Goal: Transaction & Acquisition: Purchase product/service

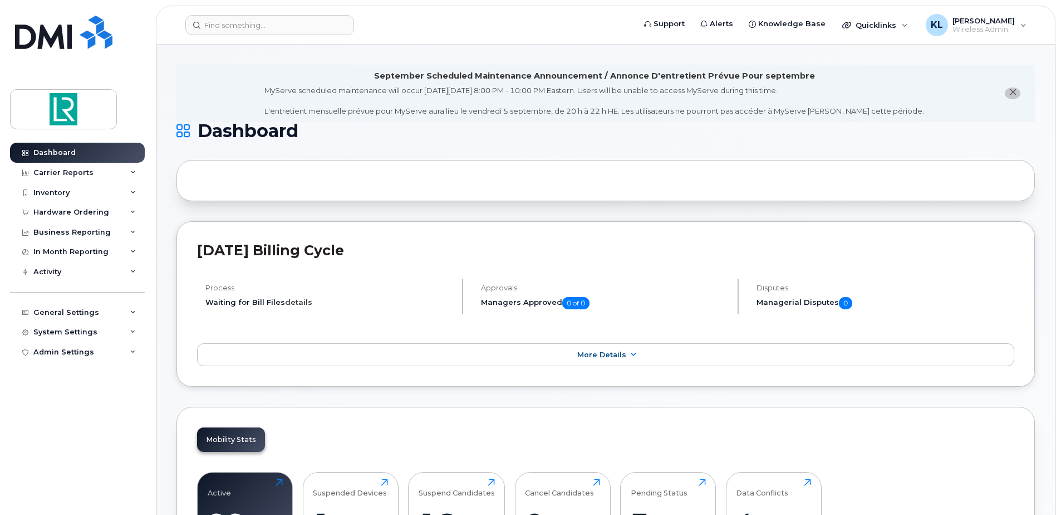
click at [295, 301] on link "details" at bounding box center [298, 301] width 27 height 9
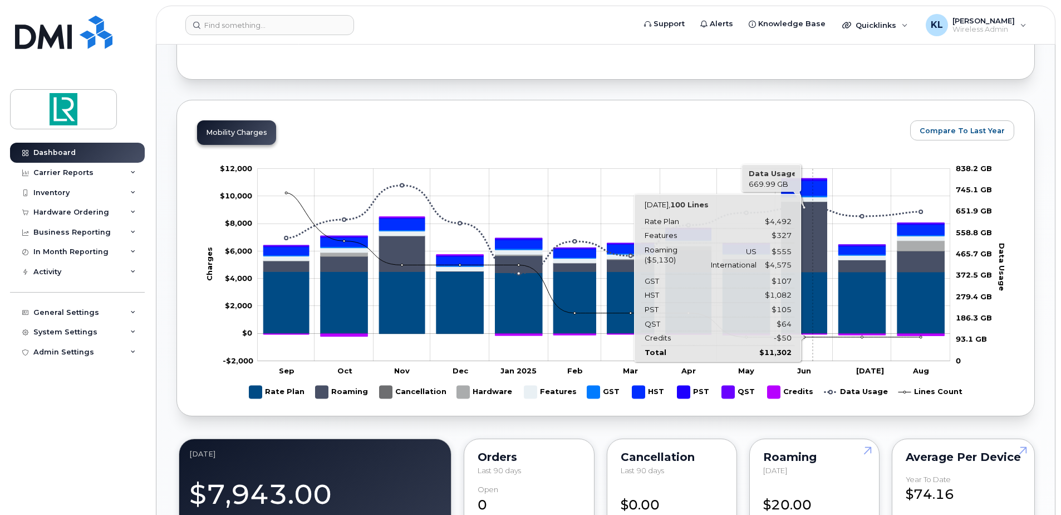
scroll to position [613, 0]
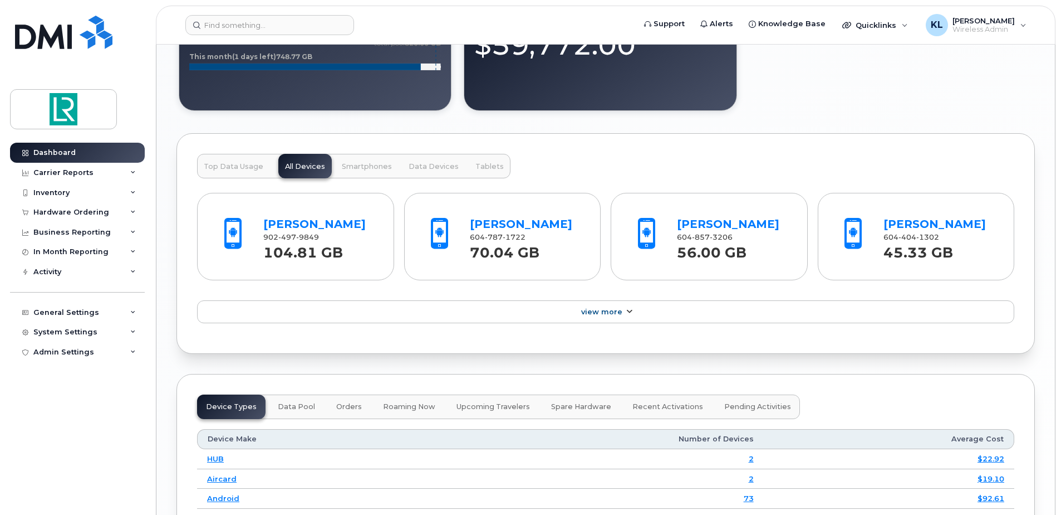
scroll to position [1058, 0]
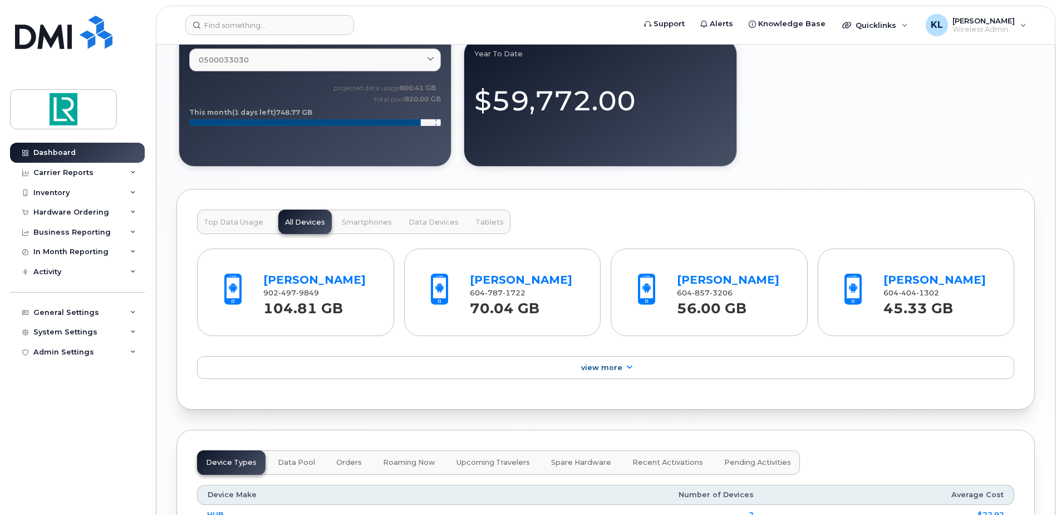
click at [237, 223] on span "Top Data Usage" at bounding box center [234, 222] width 60 height 9
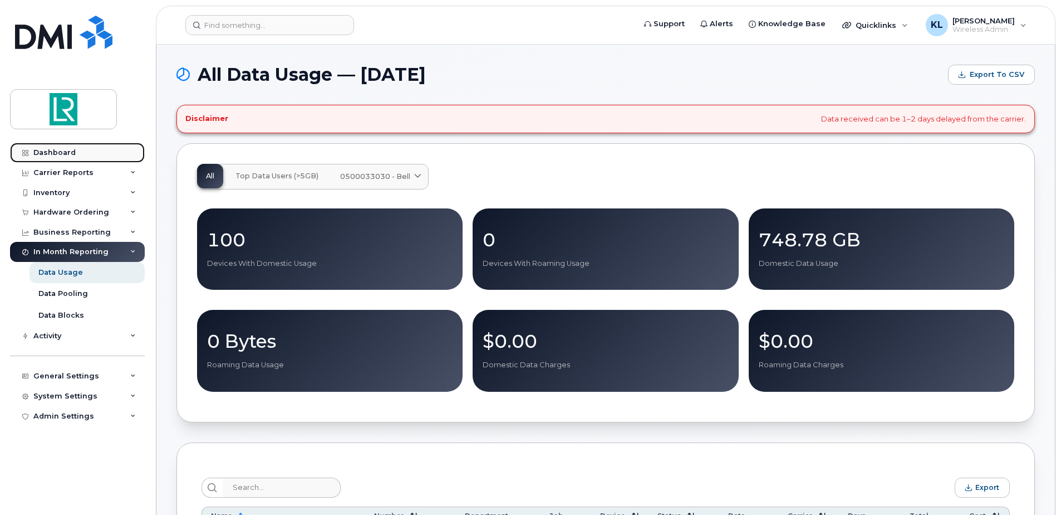
click at [58, 151] on div "Dashboard" at bounding box center [54, 152] width 42 height 9
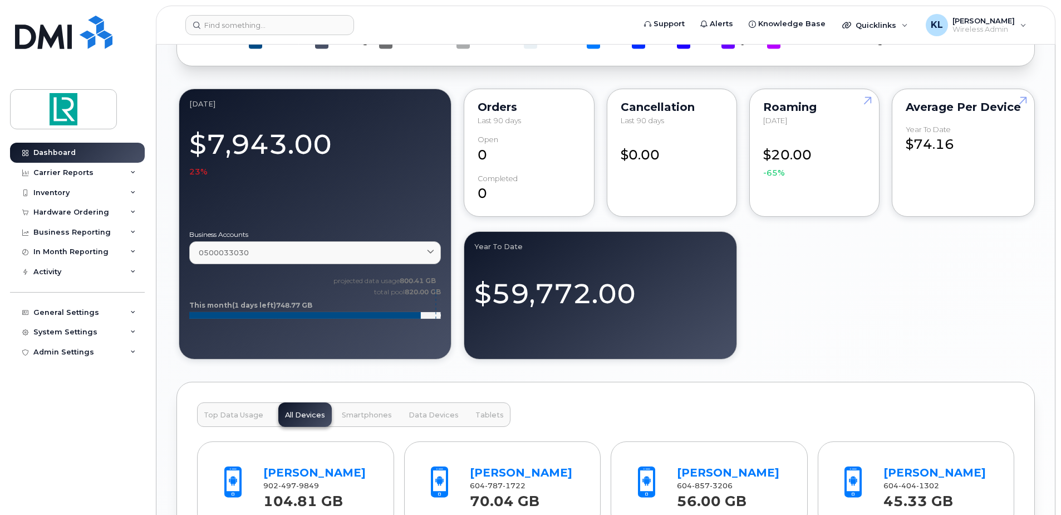
scroll to position [1114, 0]
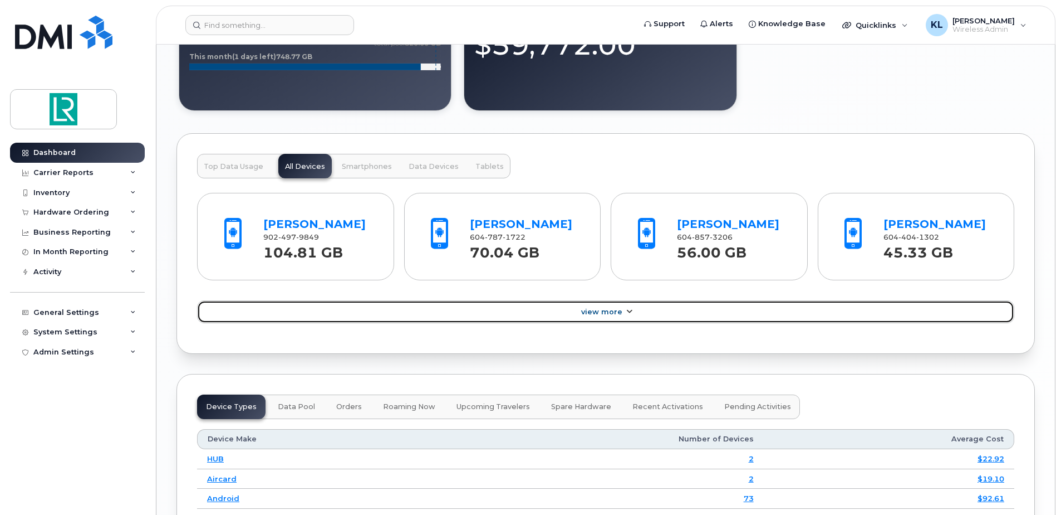
click at [597, 310] on span "View More" at bounding box center [601, 311] width 41 height 8
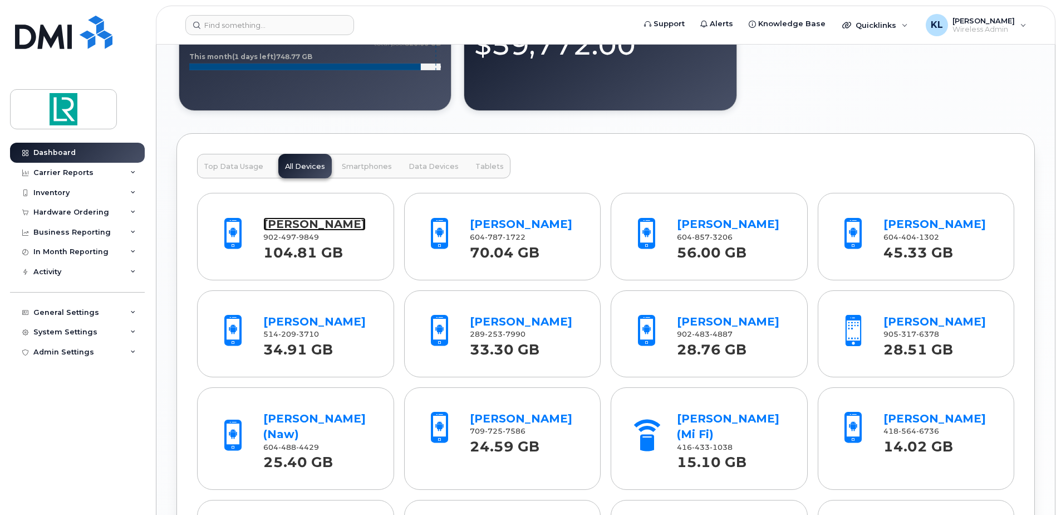
click at [336, 228] on link "[PERSON_NAME]" at bounding box center [314, 223] width 102 height 13
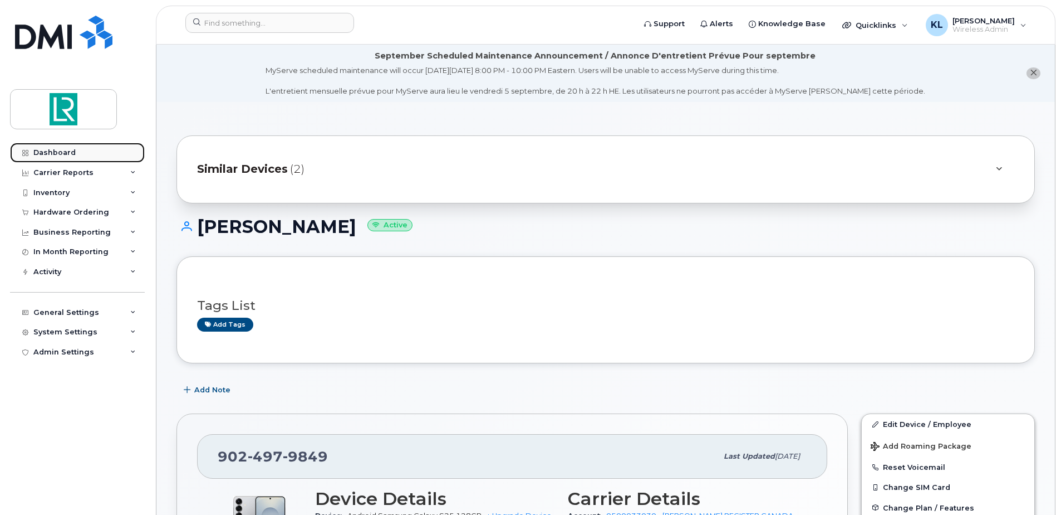
click at [76, 157] on link "Dashboard" at bounding box center [77, 153] width 135 height 20
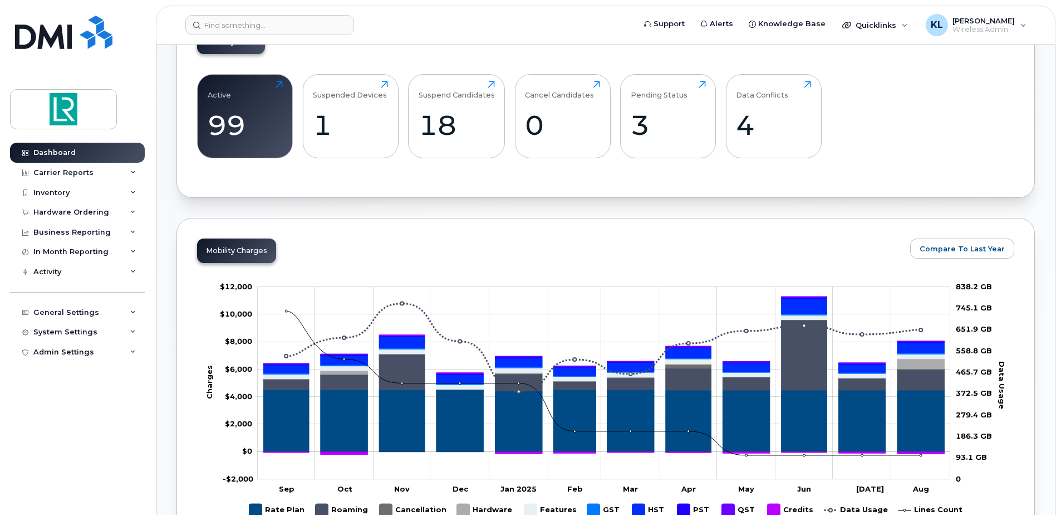
scroll to position [390, 0]
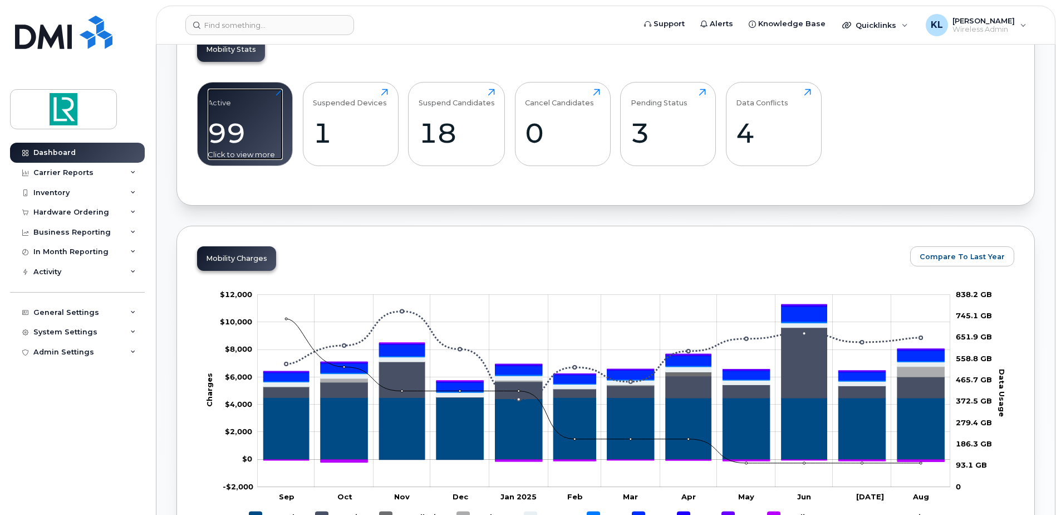
click at [243, 129] on div "99" at bounding box center [245, 132] width 75 height 33
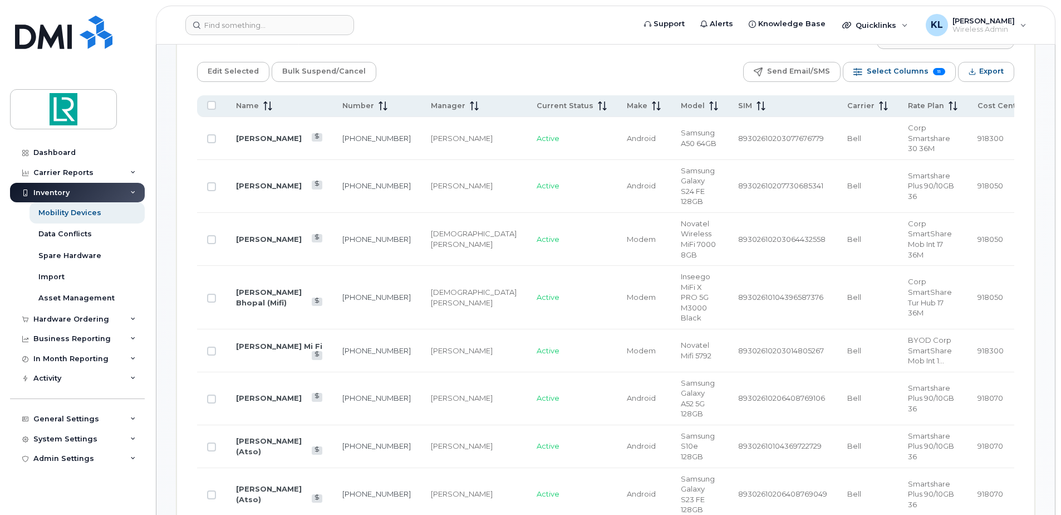
scroll to position [557, 0]
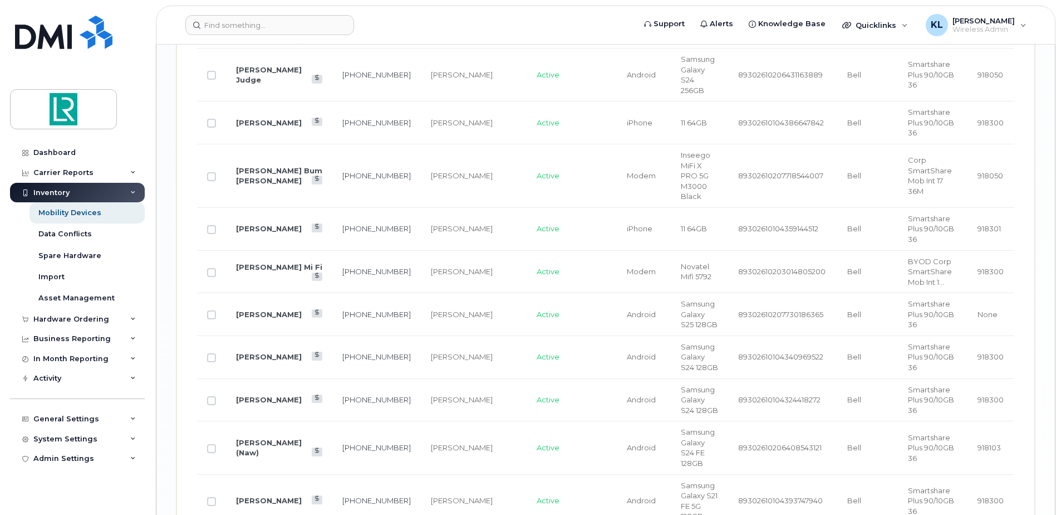
scroll to position [2263, 0]
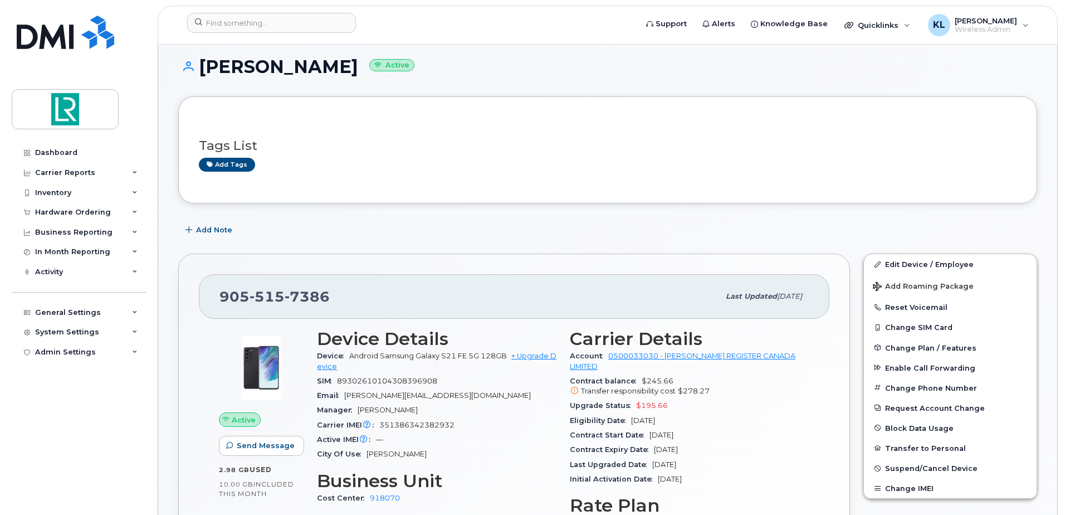
scroll to position [167, 0]
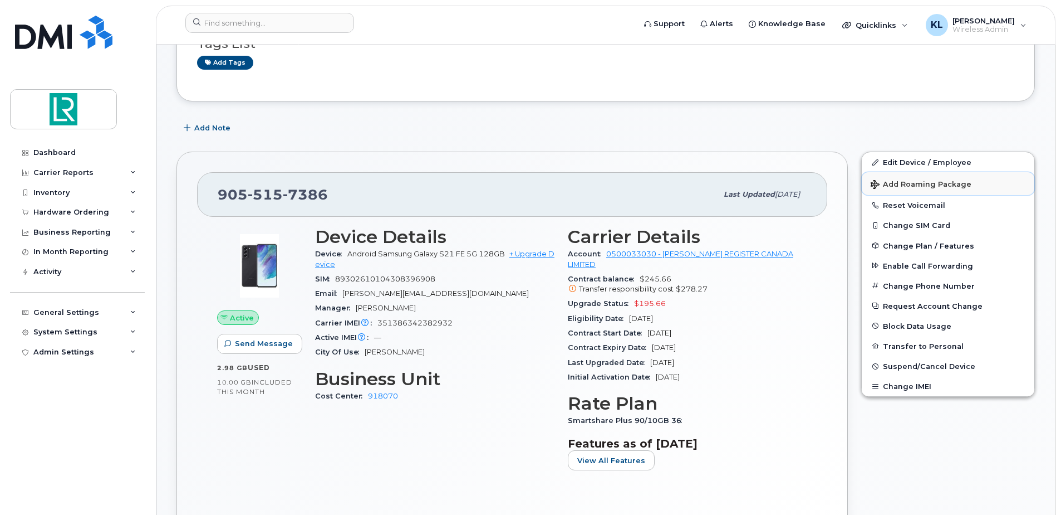
click at [930, 185] on span "Add Roaming Package" at bounding box center [921, 185] width 101 height 11
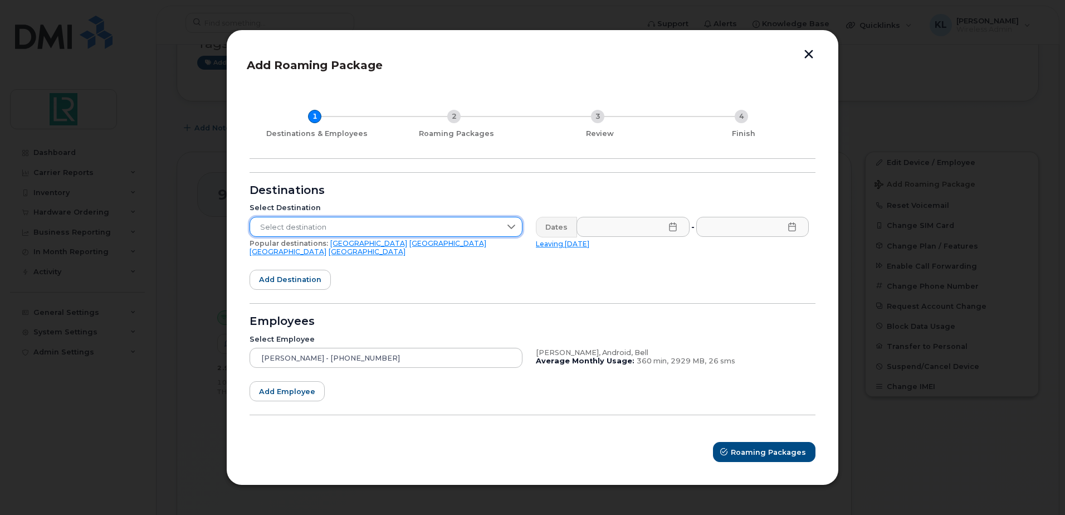
click at [443, 227] on span "Select destination" at bounding box center [375, 227] width 251 height 20
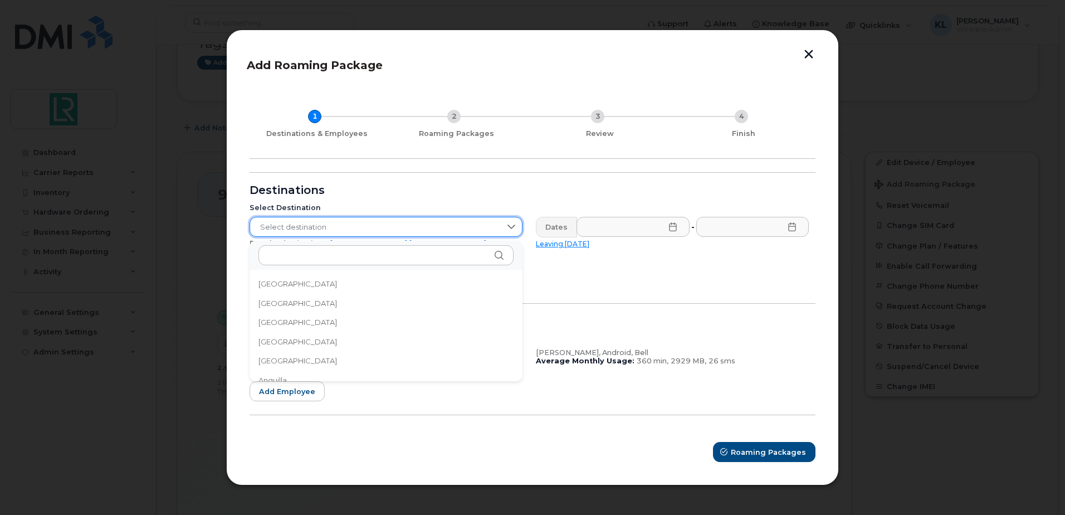
scroll to position [1048, 0]
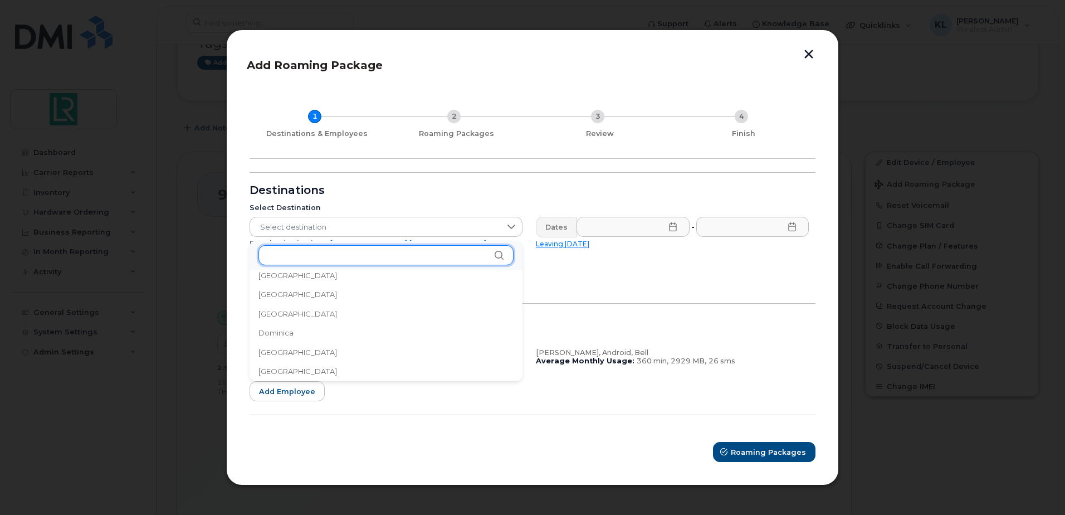
click at [346, 251] on input "text" at bounding box center [385, 255] width 255 height 20
click at [497, 249] on input "Europe" at bounding box center [385, 255] width 255 height 20
type input "Europe"
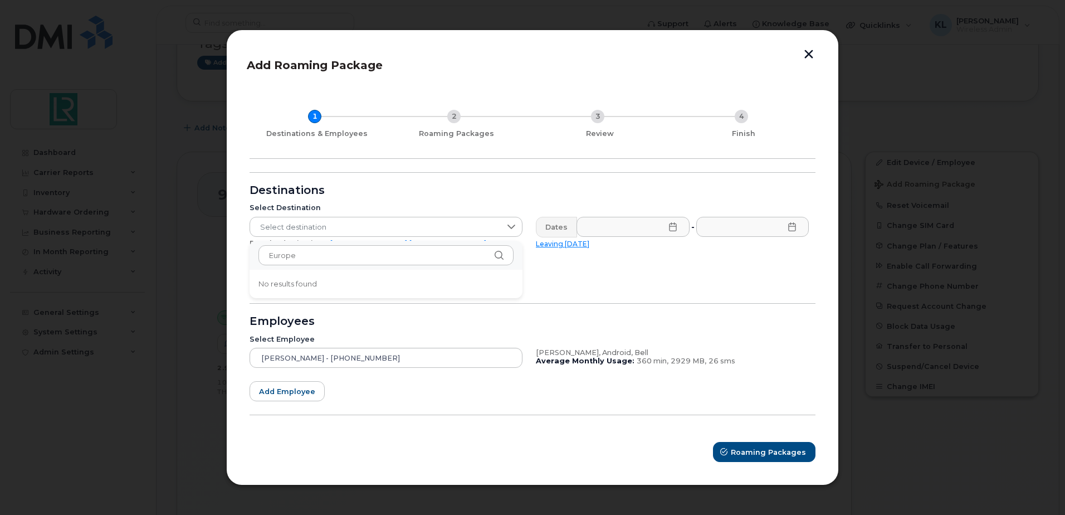
click at [676, 231] on icon at bounding box center [672, 226] width 9 height 9
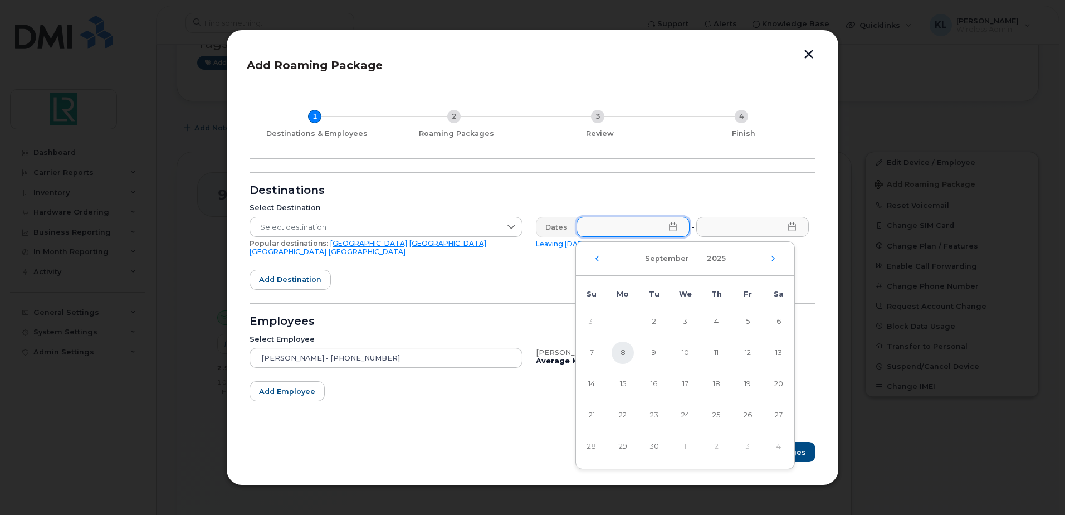
click at [621, 355] on span "8" at bounding box center [622, 352] width 22 height 22
type input "[DATE]"
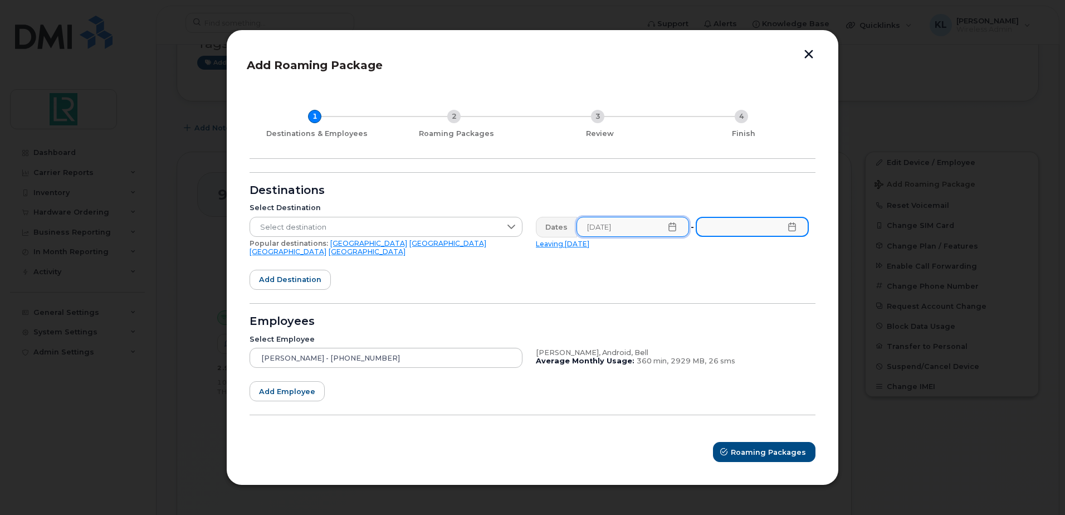
click at [789, 237] on input "text" at bounding box center [752, 227] width 113 height 20
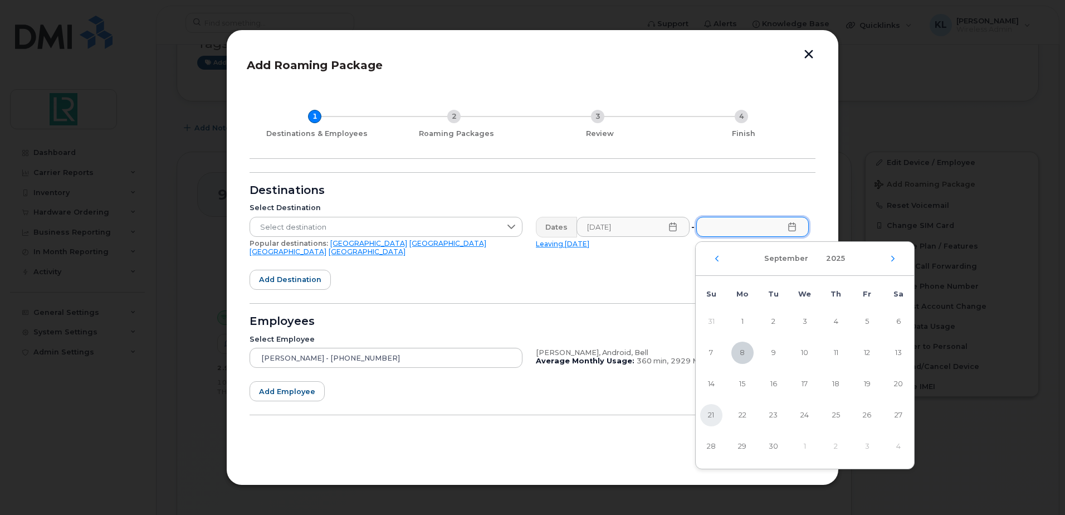
click at [708, 409] on span "21" at bounding box center [711, 415] width 22 height 22
type input "[DATE]"
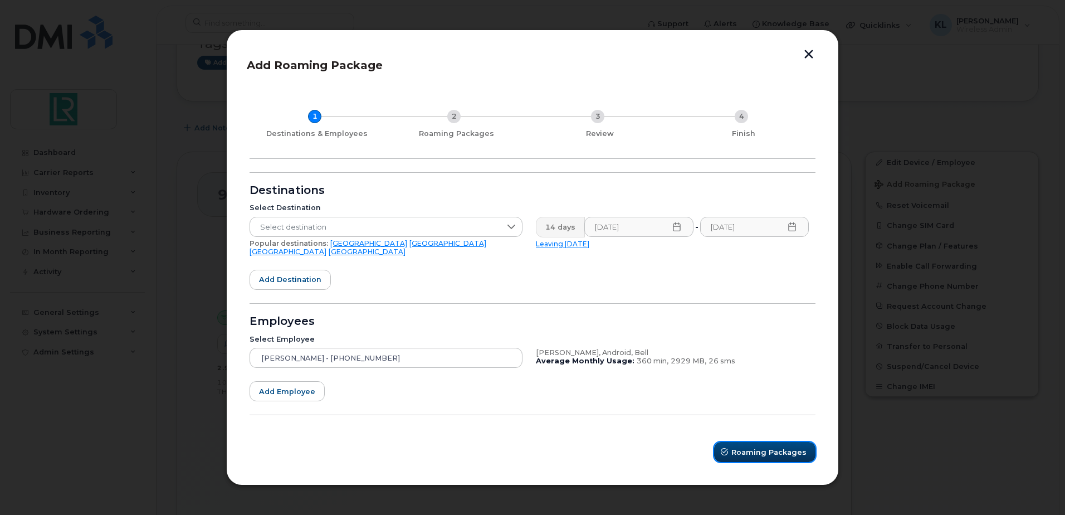
click at [769, 447] on span "Roaming Packages" at bounding box center [768, 452] width 75 height 11
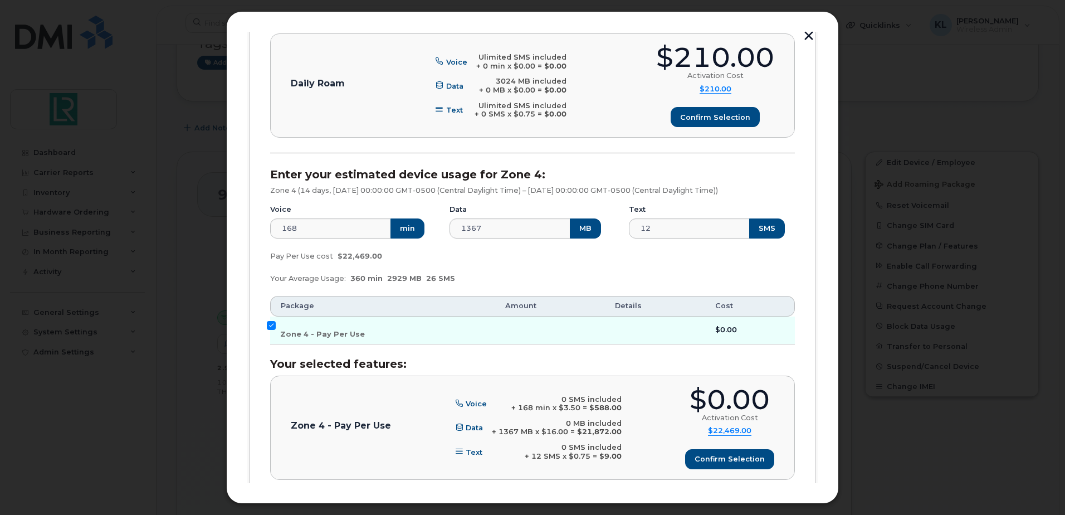
scroll to position [445, 0]
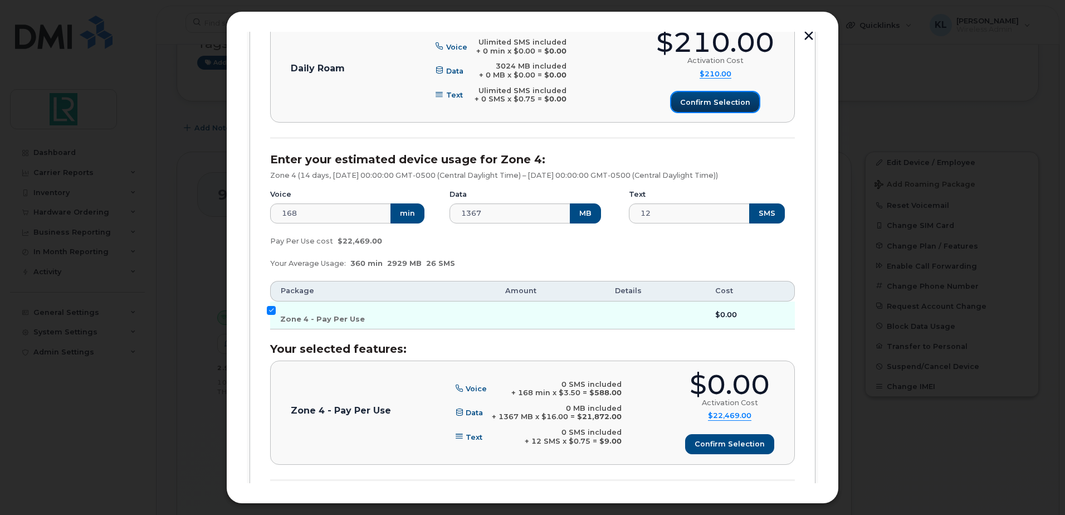
click at [714, 104] on span "Confirm selection" at bounding box center [715, 102] width 70 height 11
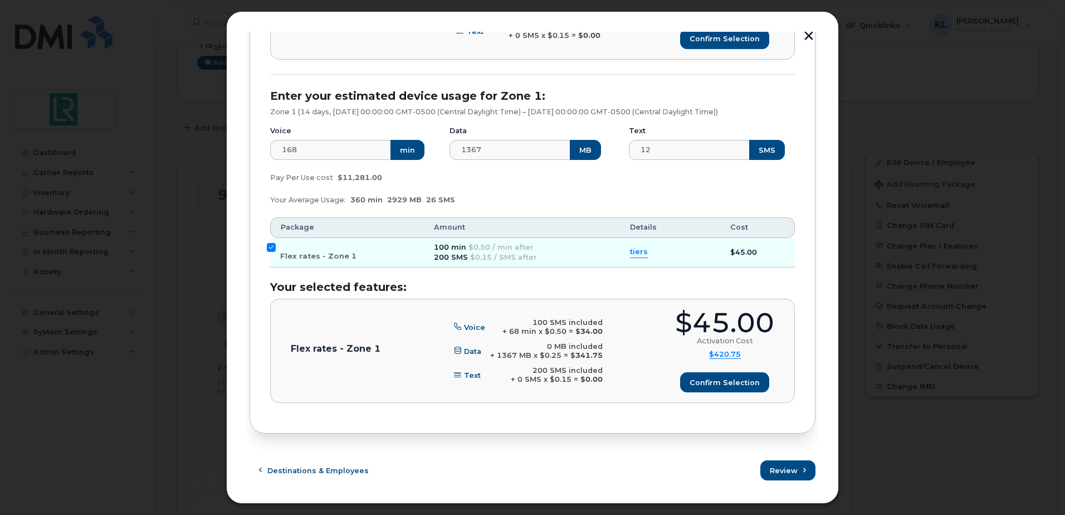
scroll to position [2328, 0]
click at [800, 475] on span "submit" at bounding box center [805, 470] width 11 height 11
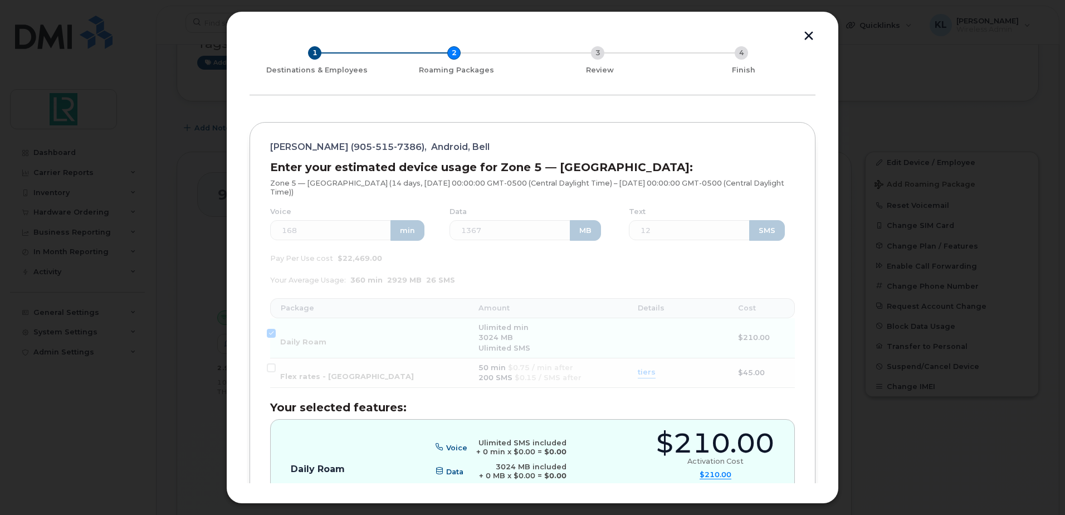
scroll to position [0, 0]
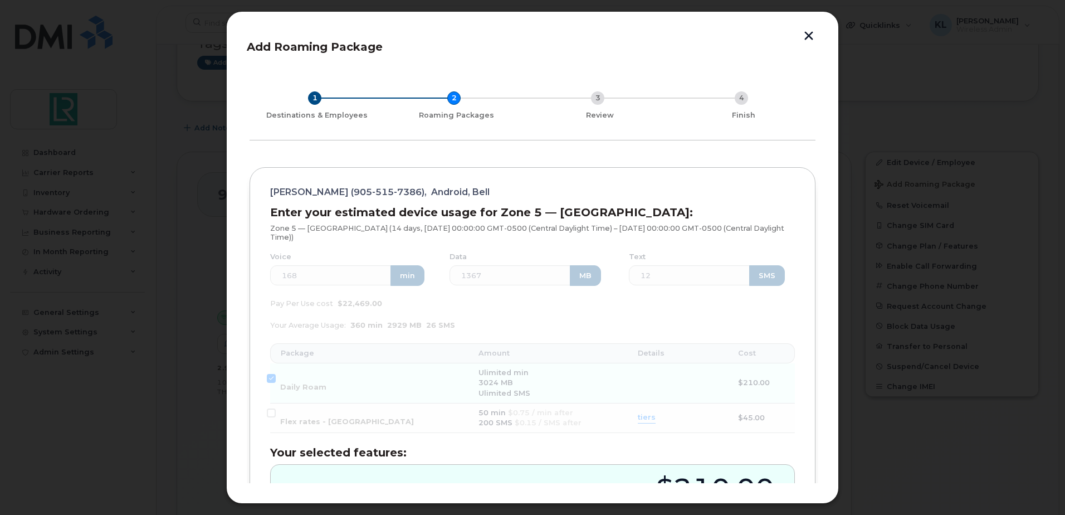
click at [806, 34] on button "button" at bounding box center [808, 37] width 17 height 12
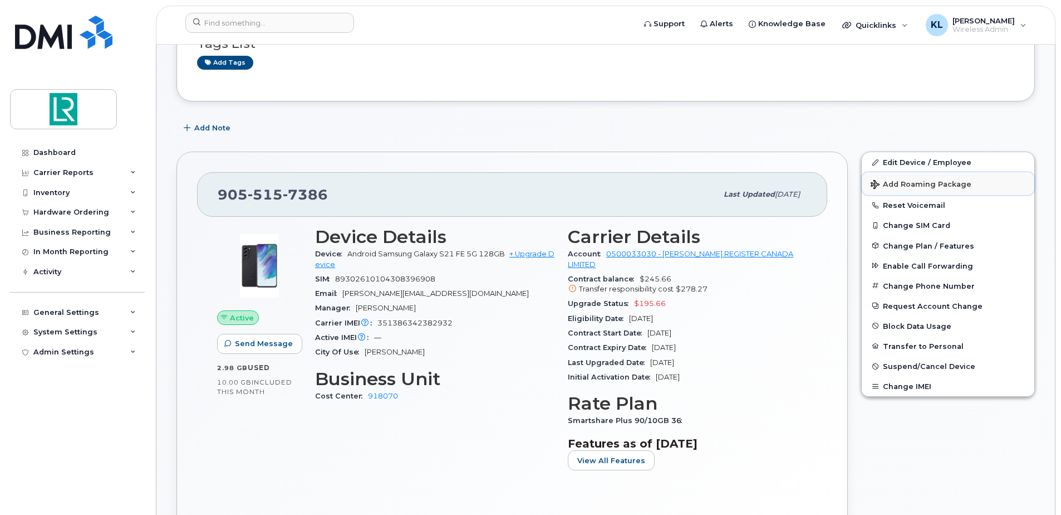
click at [914, 184] on span "Add Roaming Package" at bounding box center [921, 185] width 101 height 11
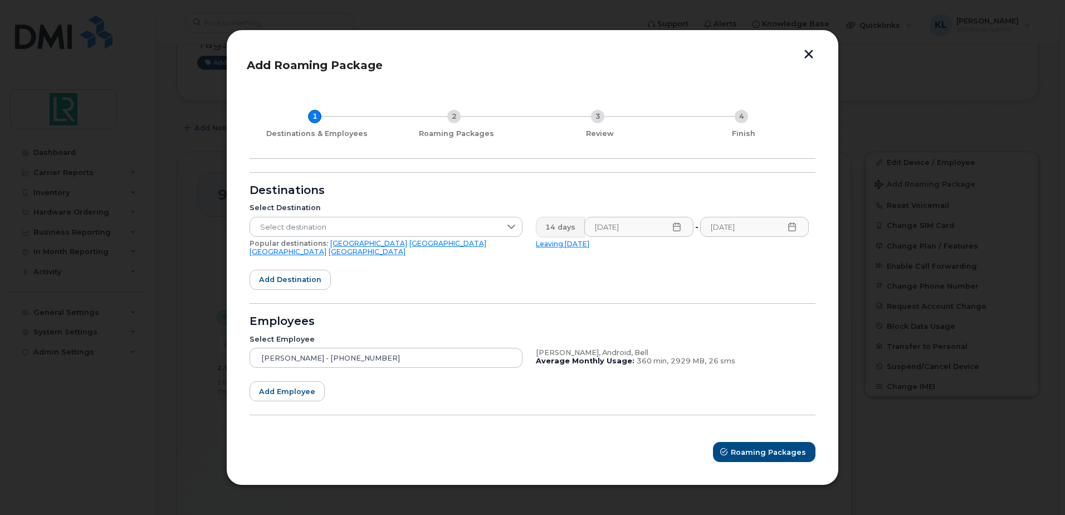
click at [326, 248] on link "[GEOGRAPHIC_DATA]" at bounding box center [287, 251] width 77 height 8
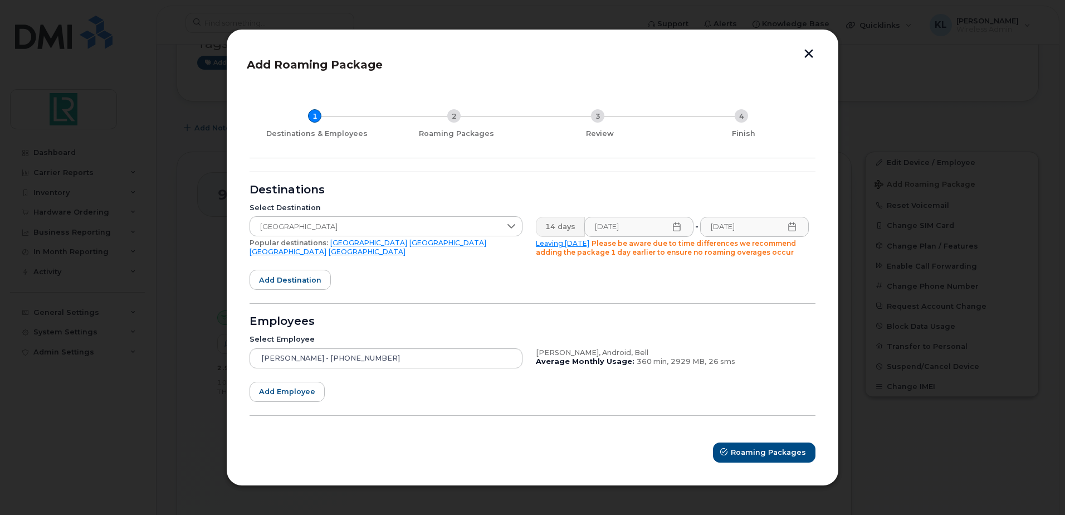
click at [435, 280] on form "Destinations Select Destination [GEOGRAPHIC_DATA] Popular destinations: [GEOGRA…" at bounding box center [532, 317] width 566 height 290
click at [677, 293] on form "Destinations Select Destination [GEOGRAPHIC_DATA] Popular destinations: [GEOGRA…" at bounding box center [532, 317] width 566 height 290
click at [756, 454] on span "Roaming Packages" at bounding box center [768, 452] width 75 height 11
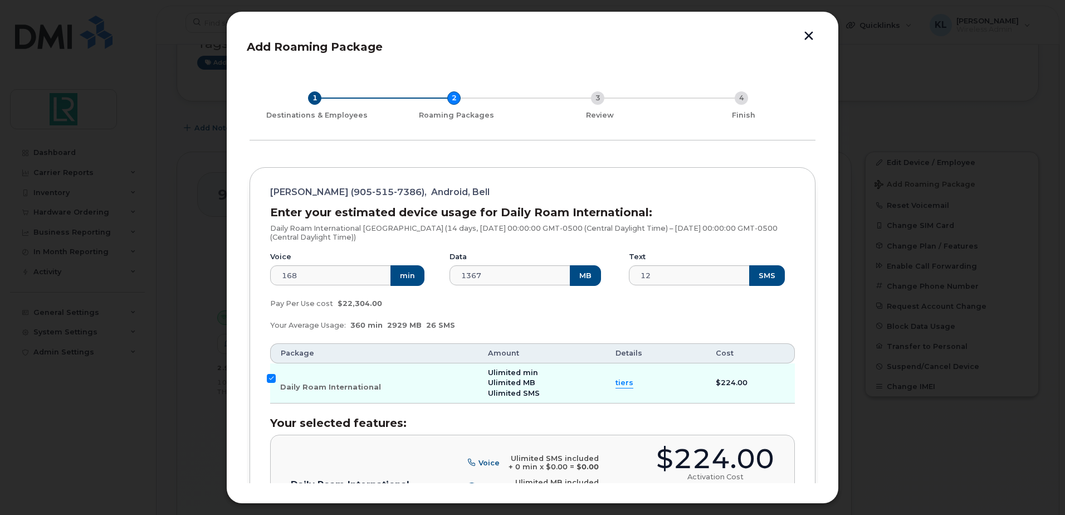
scroll to position [56, 0]
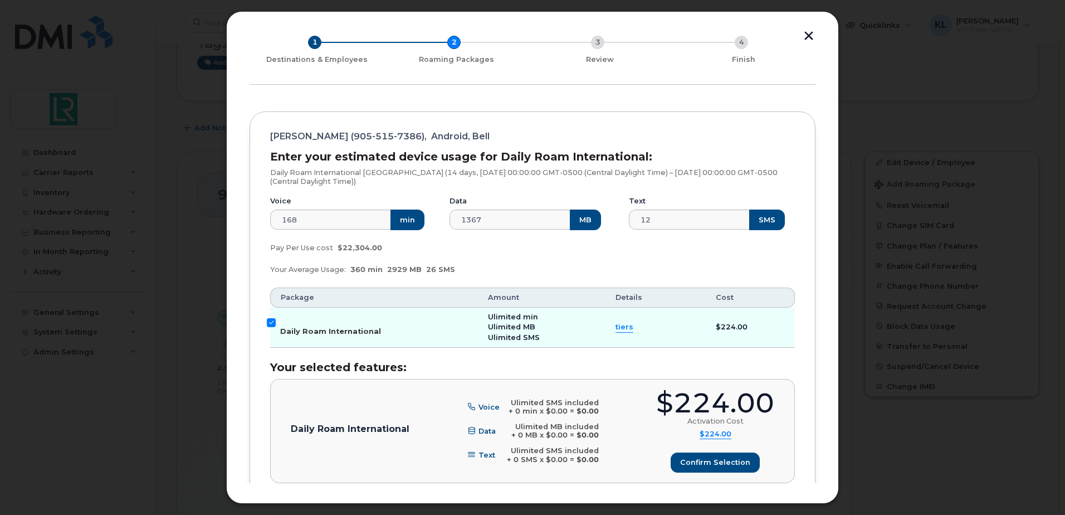
click at [270, 324] on input "Daily Roam International" at bounding box center [271, 322] width 9 height 9
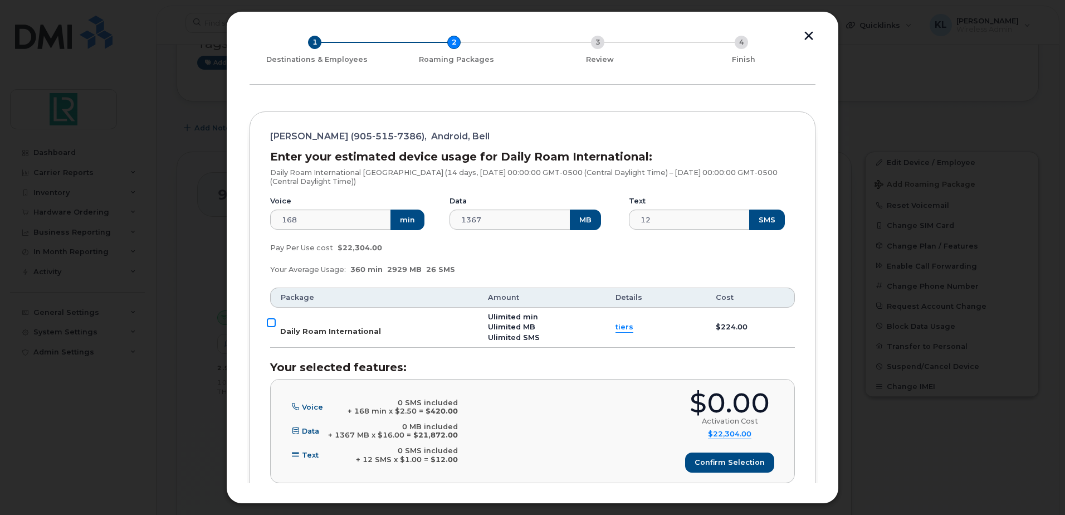
click at [270, 324] on input "Daily Roam International" at bounding box center [271, 322] width 9 height 9
checkbox input "true"
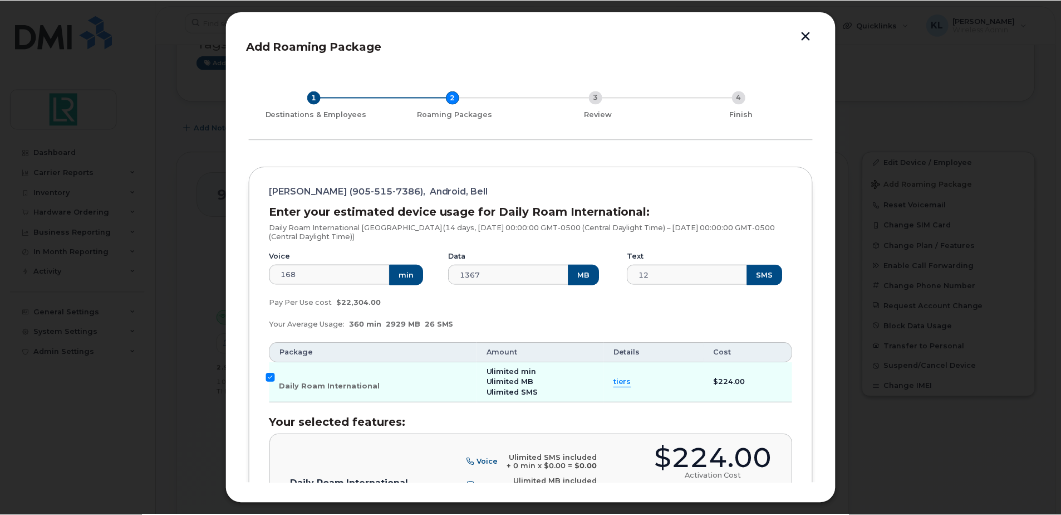
scroll to position [0, 0]
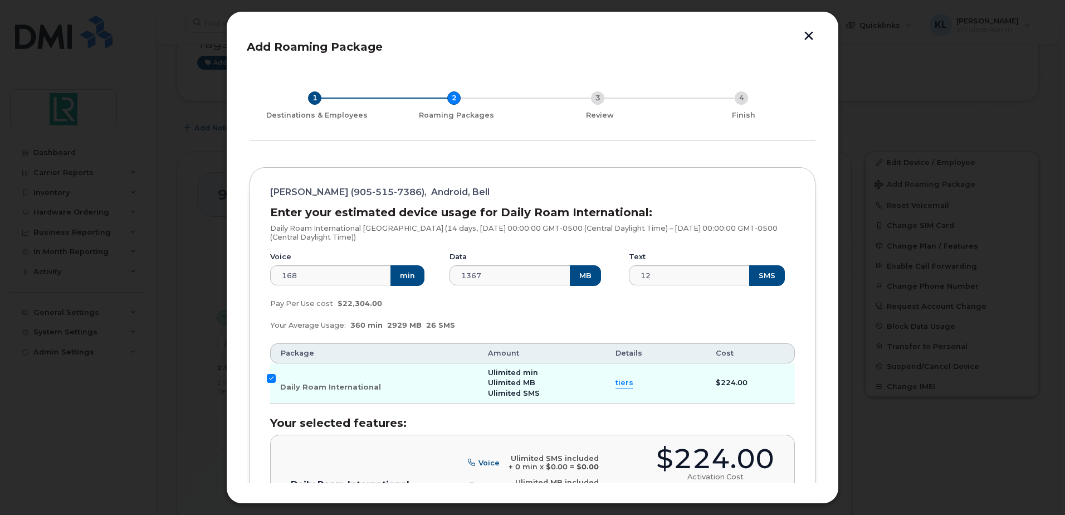
click at [807, 36] on button "button" at bounding box center [808, 37] width 17 height 12
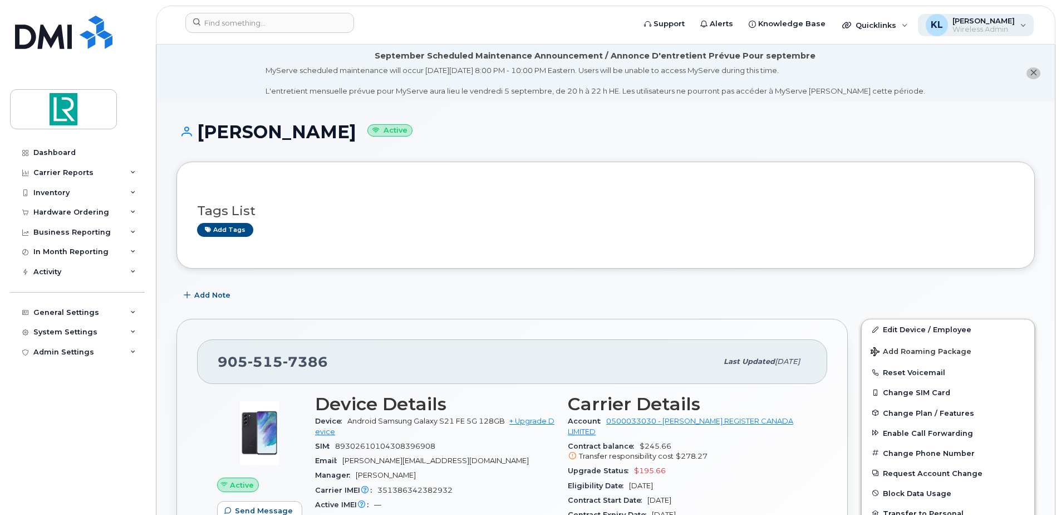
click at [1024, 28] on div "KL [PERSON_NAME] Wireless Admin" at bounding box center [976, 25] width 116 height 22
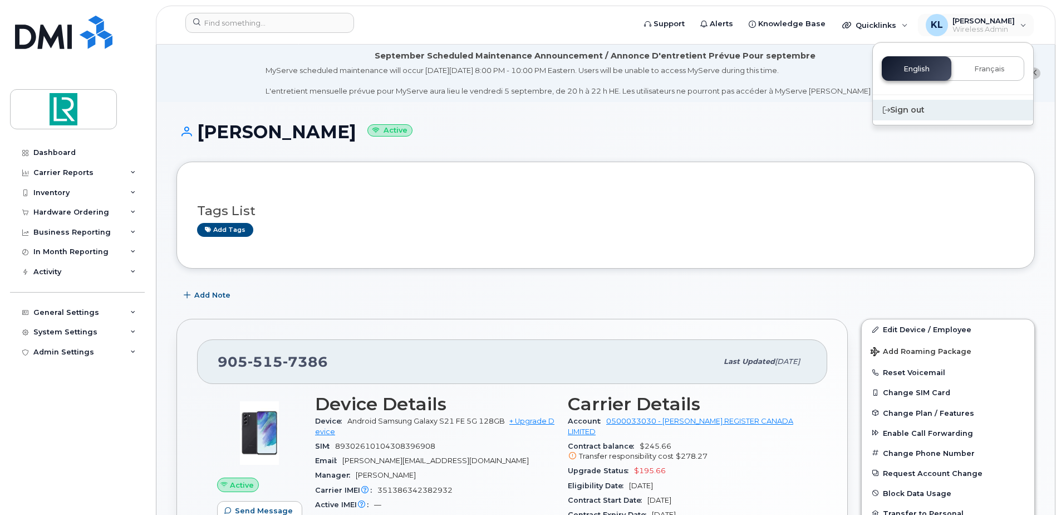
click at [917, 110] on div "Sign out" at bounding box center [953, 110] width 160 height 21
